Goal: Information Seeking & Learning: Learn about a topic

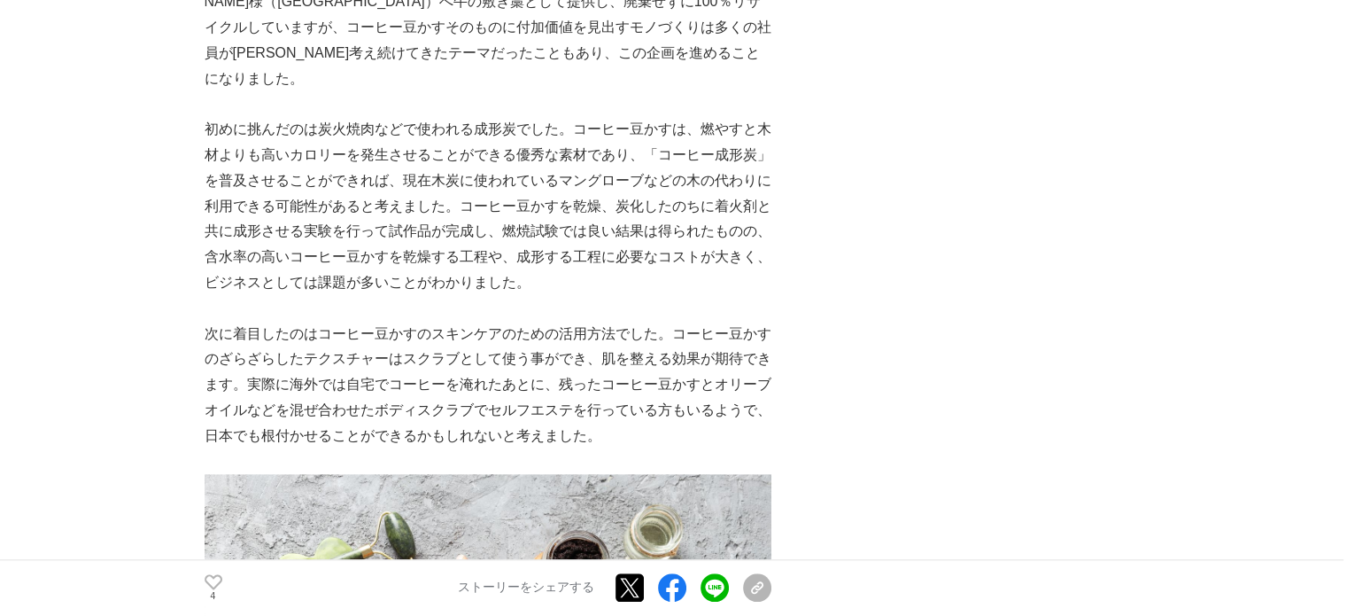
scroll to position [1771, 0]
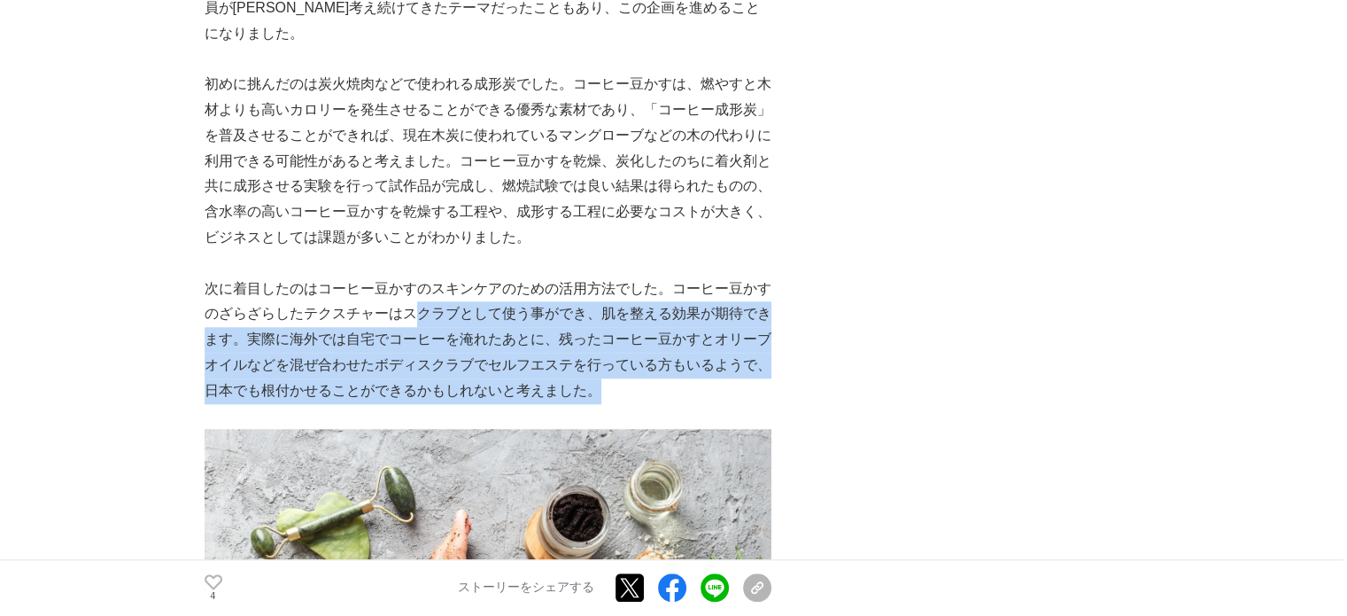
drag, startPoint x: 423, startPoint y: 288, endPoint x: 752, endPoint y: 357, distance: 335.8
click at [752, 357] on p "次に着目したのはコーヒー豆かすのスキンケアのための活用方法でした。コーヒー豆かすのざらざらしたテクスチャーはスクラブとして使う事ができ、肌を整える効果が期待で…" at bounding box center [488, 340] width 567 height 128
click at [736, 364] on p "次に着目したのはコーヒー豆かすのスキンケアのための活用方法でした。コーヒー豆かすのざらざらしたテクスチャーはスクラブとして使う事ができ、肌を整える効果が期待で…" at bounding box center [488, 340] width 567 height 128
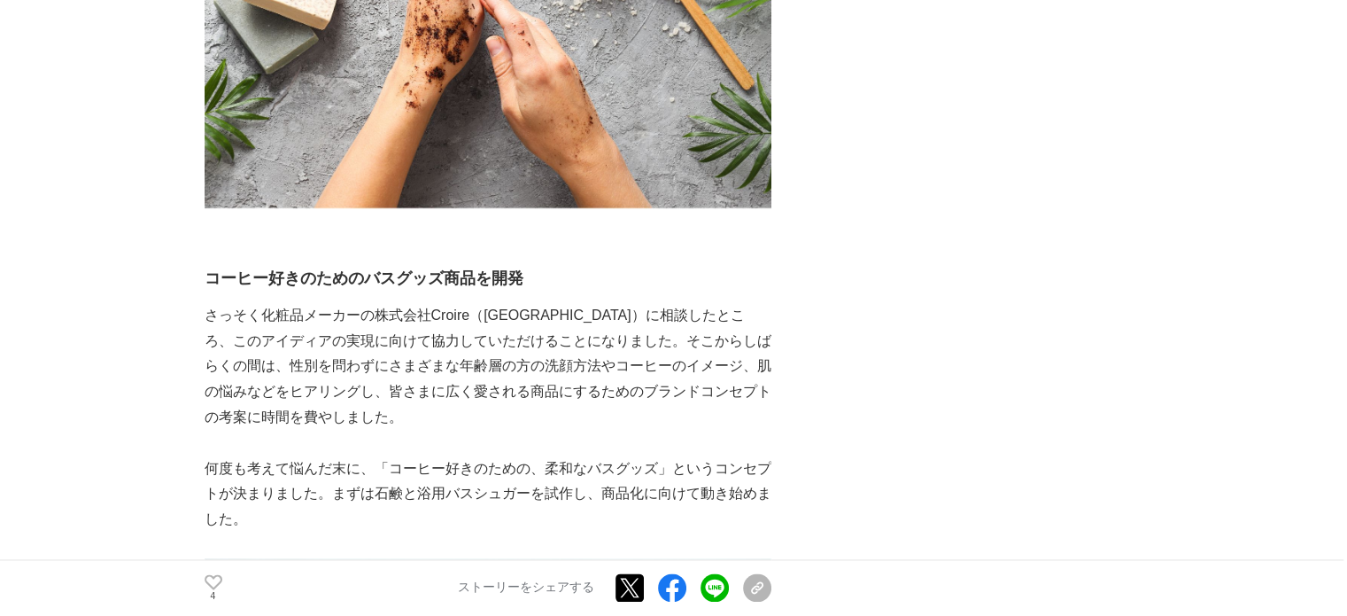
scroll to position [2391, 0]
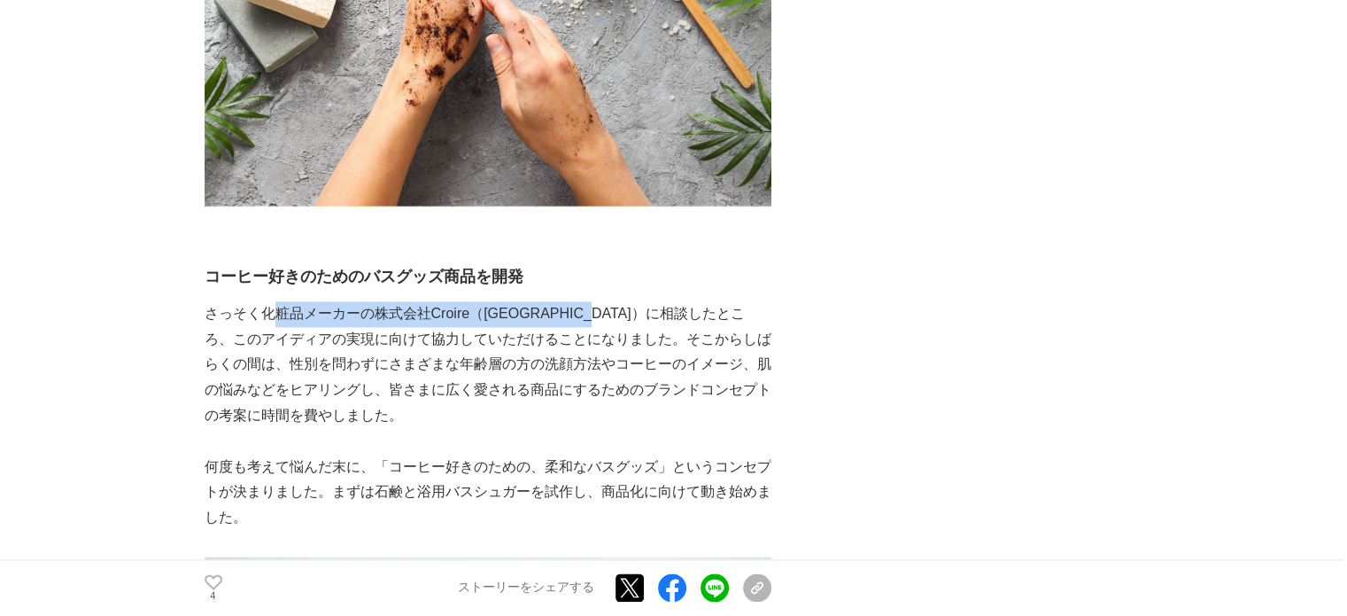
drag, startPoint x: 279, startPoint y: 281, endPoint x: 669, endPoint y: 300, distance: 390.2
click at [666, 301] on p "さっそく化粧品メーカーの株式会社Croire（[GEOGRAPHIC_DATA]）に相談したところ、このアイディアの実現に向けて協力していただけることになりま…" at bounding box center [488, 365] width 567 height 128
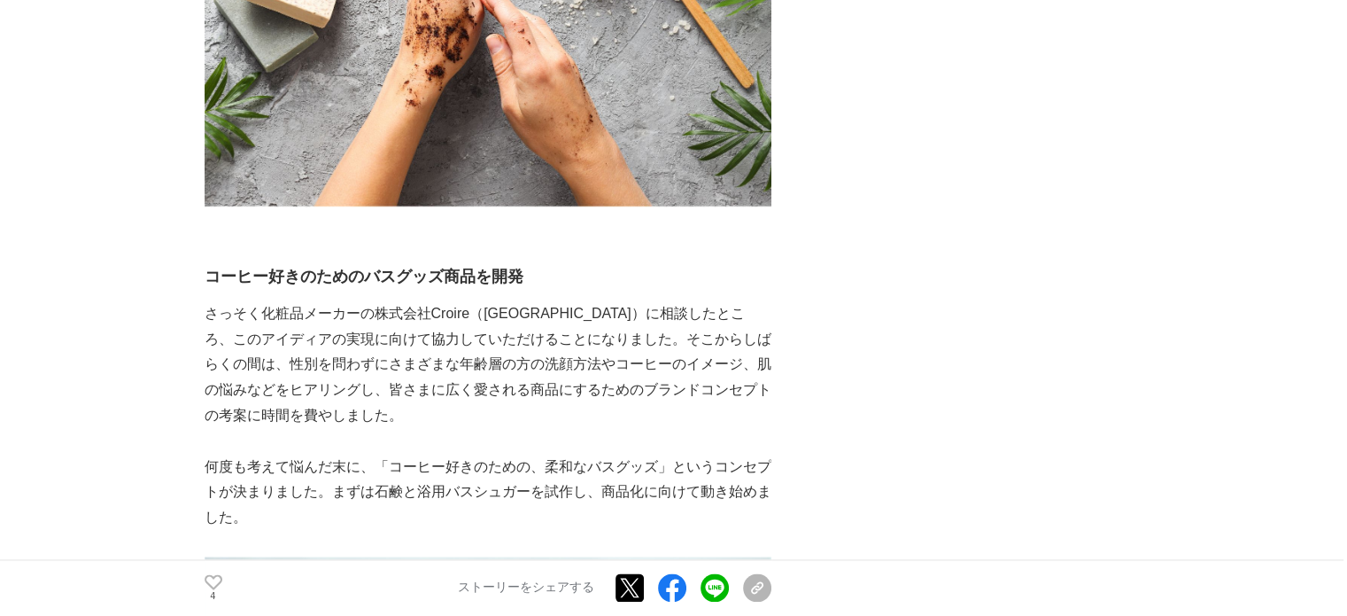
drag, startPoint x: 677, startPoint y: 314, endPoint x: 529, endPoint y: 314, distance: 147.9
click at [677, 314] on p "さっそく化粧品メーカーの株式会社Croire（[GEOGRAPHIC_DATA]）に相談したところ、このアイディアの実現に向けて協力していただけることになりま…" at bounding box center [488, 365] width 567 height 128
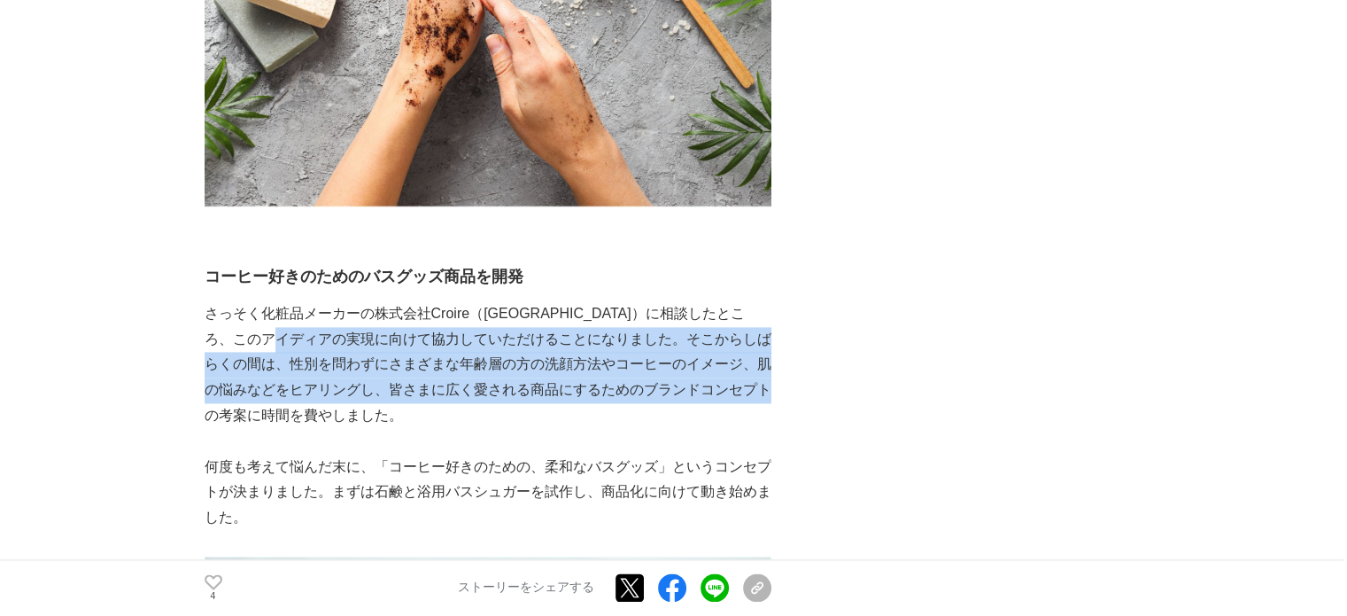
drag, startPoint x: 369, startPoint y: 314, endPoint x: 561, endPoint y: 391, distance: 206.6
click at [561, 391] on p "さっそく化粧品メーカーの株式会社Croire（[GEOGRAPHIC_DATA]）に相談したところ、このアイディアの実現に向けて協力していただけることになりま…" at bounding box center [488, 365] width 567 height 128
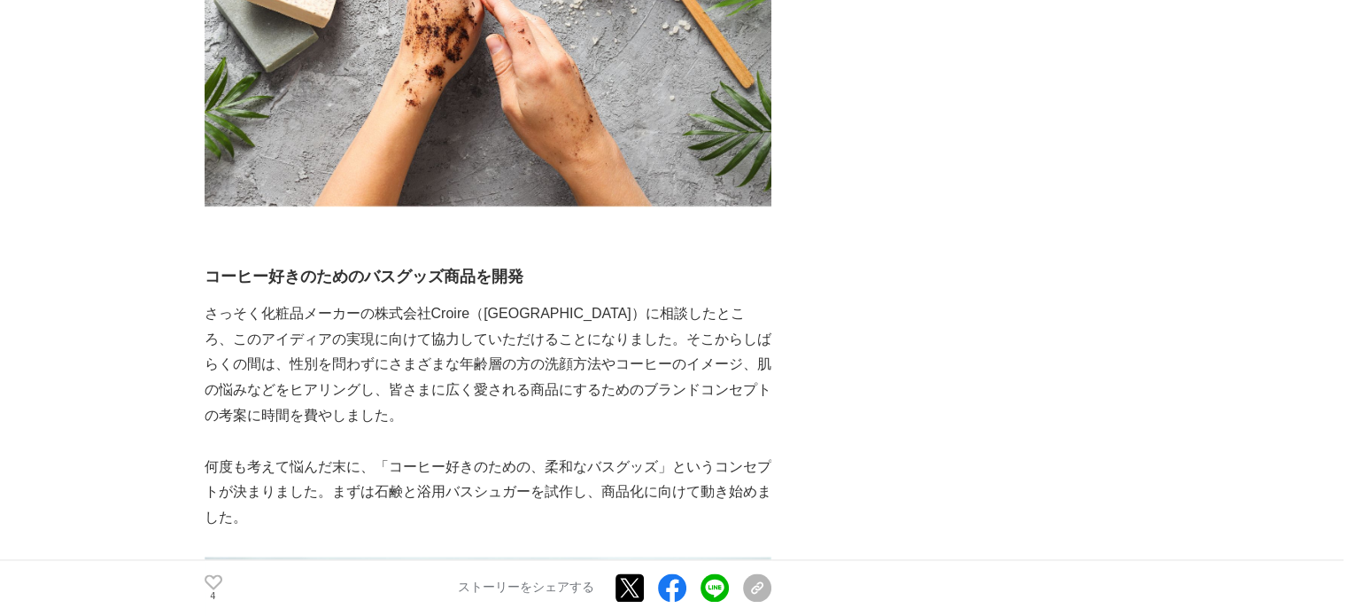
click at [418, 454] on p "何度も考えて悩んだ末に、「コーヒー好きのための、柔和なバスグッズ」というコンセプトが決まりました。まずは石鹸と浴用バスシュガーを試作し、商品化に向けて動き始め…" at bounding box center [488, 492] width 567 height 76
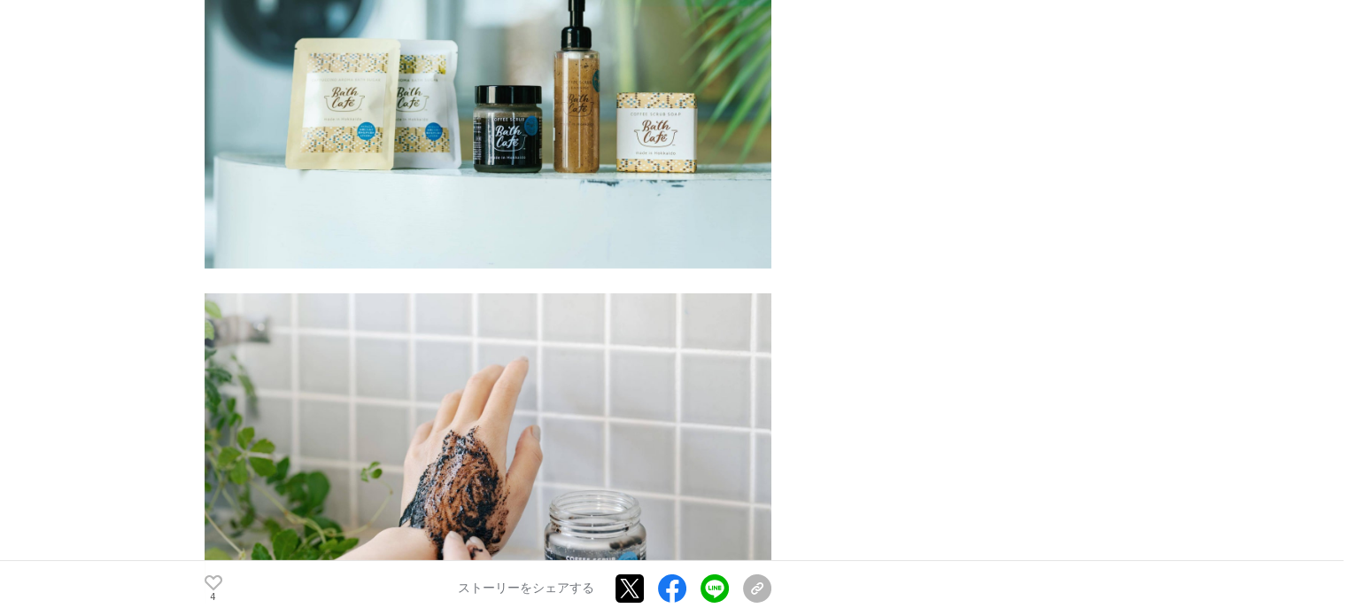
scroll to position [6023, 0]
